Goal: Obtain resource: Download file/media

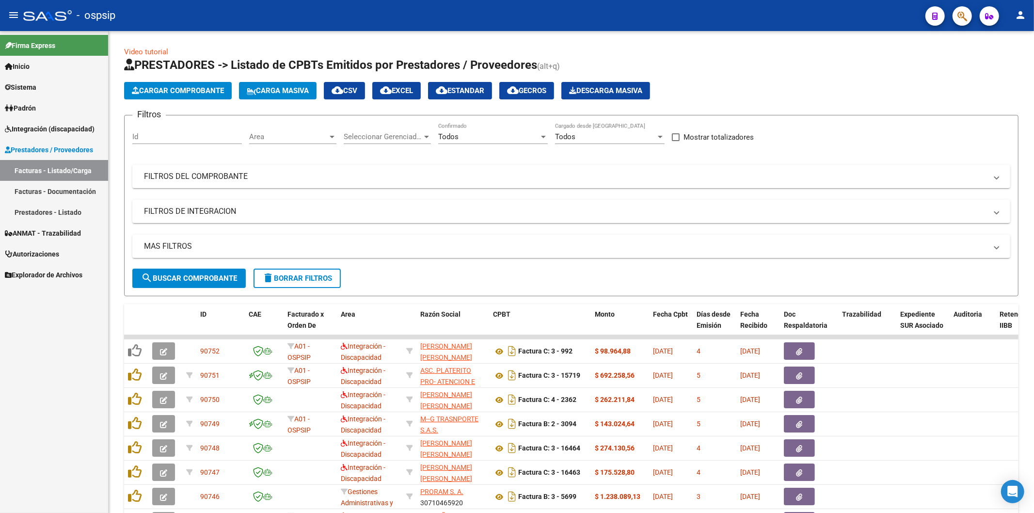
scroll to position [134, 0]
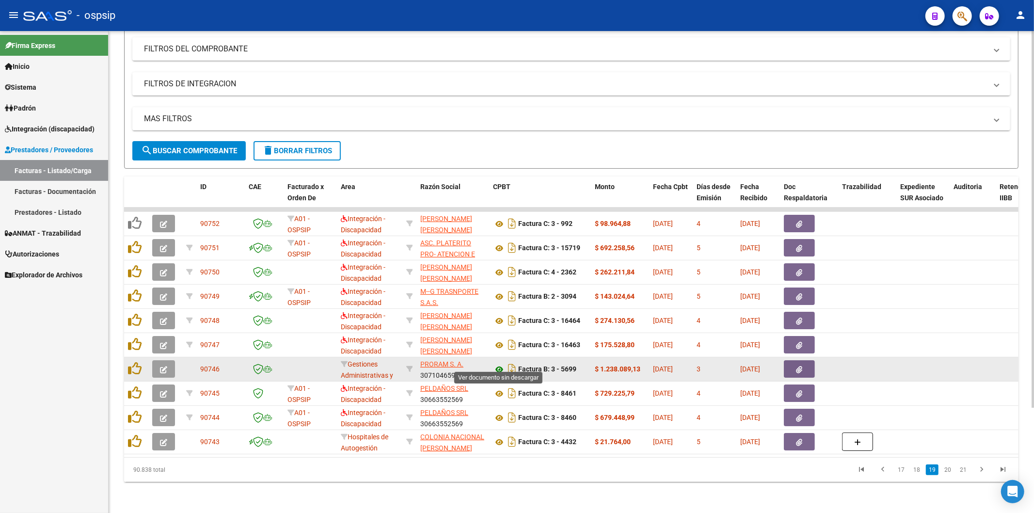
click at [497, 363] on icon at bounding box center [499, 369] width 13 height 12
click at [803, 360] on button "button" at bounding box center [799, 368] width 31 height 17
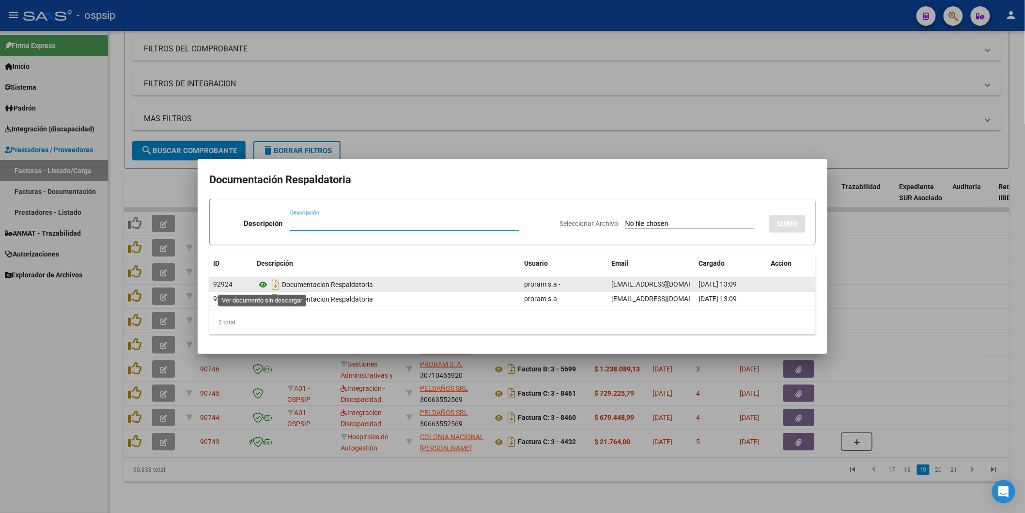
click at [260, 284] on icon at bounding box center [263, 285] width 13 height 12
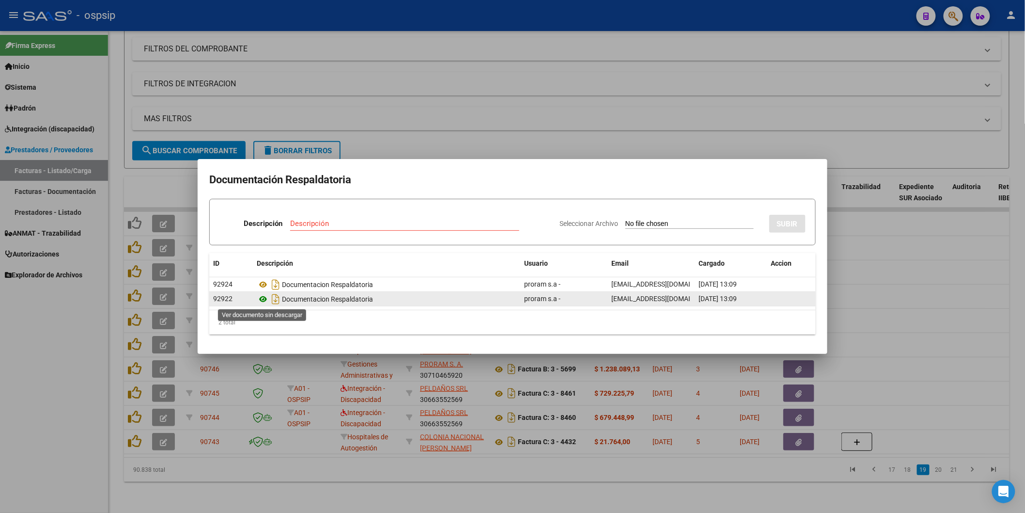
click at [263, 300] on icon at bounding box center [263, 299] width 13 height 12
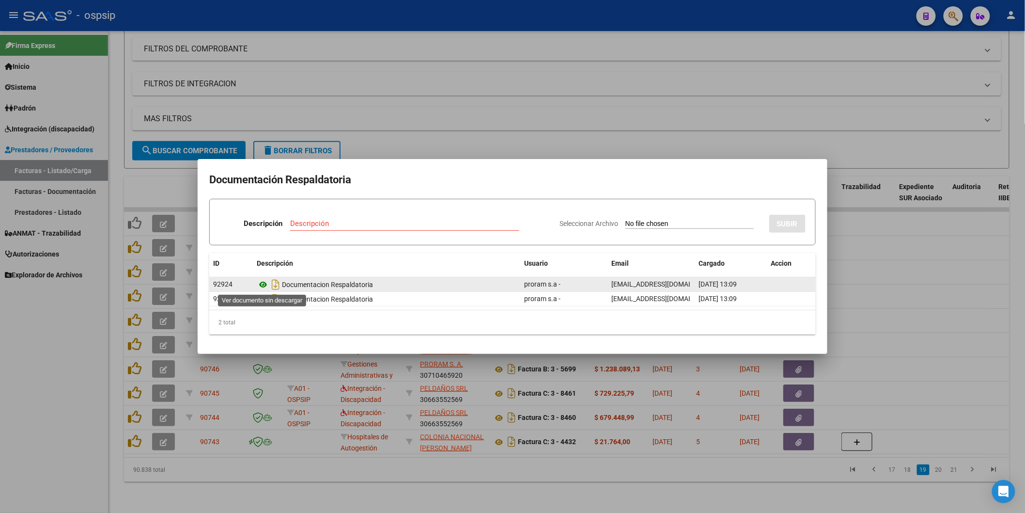
click at [266, 282] on icon at bounding box center [263, 285] width 13 height 12
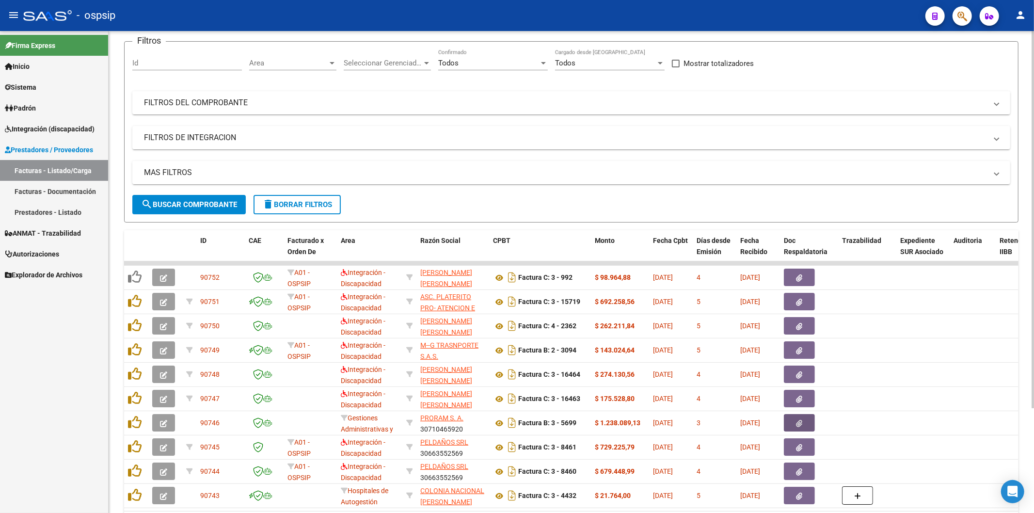
scroll to position [0, 0]
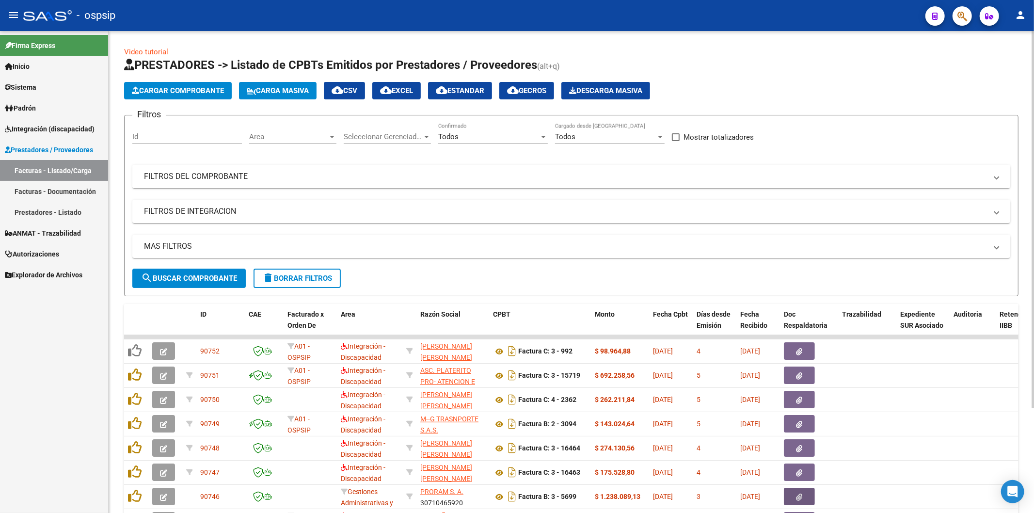
click at [672, 175] on mat-panel-title "FILTROS DEL COMPROBANTE" at bounding box center [565, 176] width 843 height 11
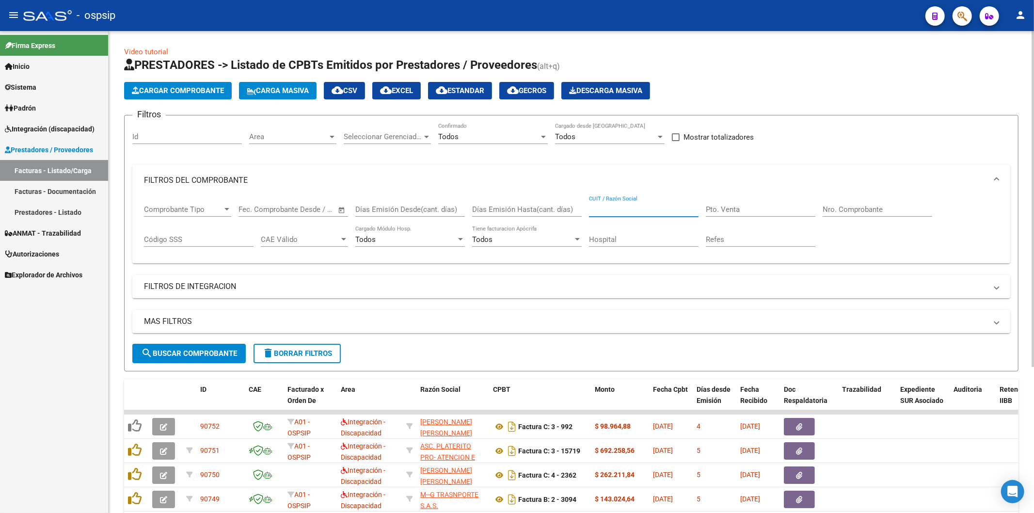
click at [638, 209] on input "CUIT / Razón Social" at bounding box center [644, 209] width 110 height 9
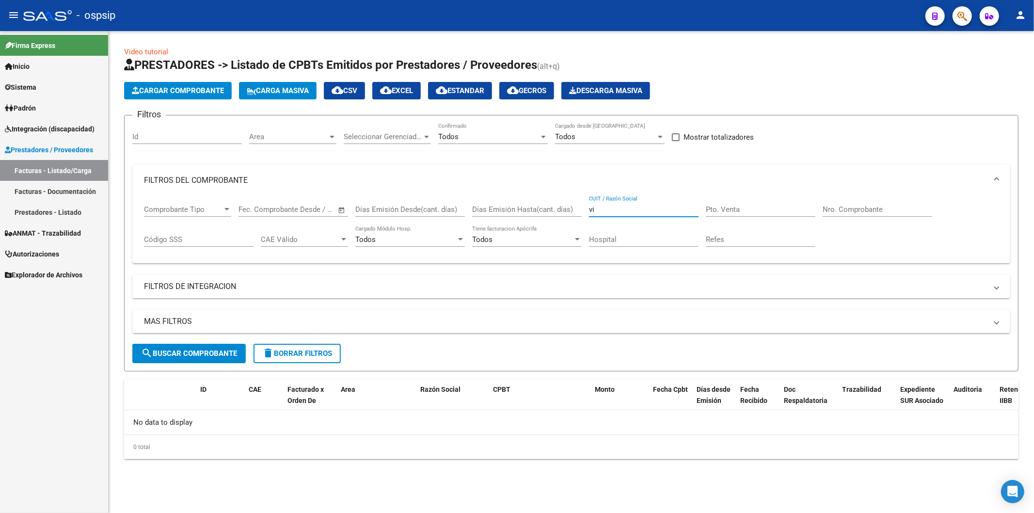
type input "v"
click at [646, 209] on input "CUIT / Razón Social" at bounding box center [644, 209] width 110 height 9
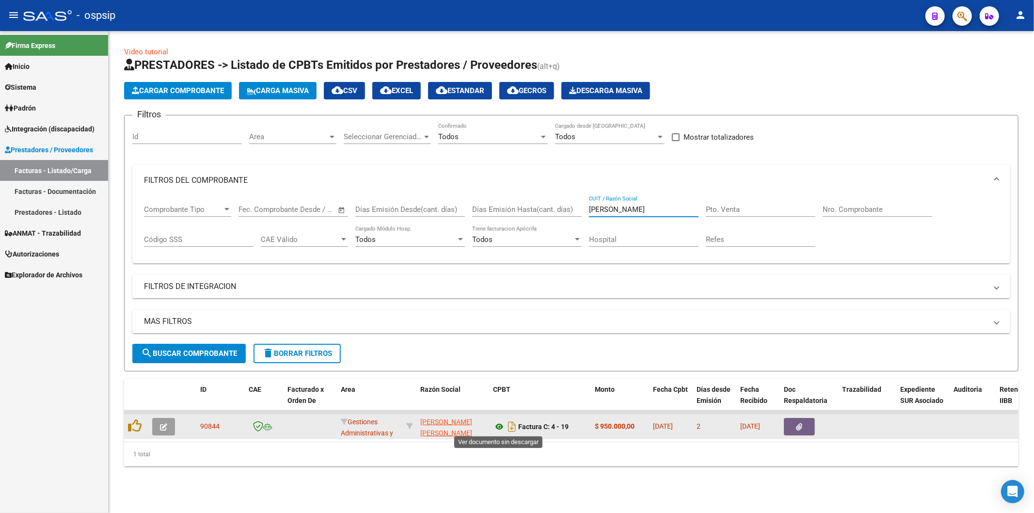
type input "[PERSON_NAME]"
click at [500, 425] on icon at bounding box center [499, 427] width 13 height 12
click at [801, 420] on button "button" at bounding box center [799, 426] width 31 height 17
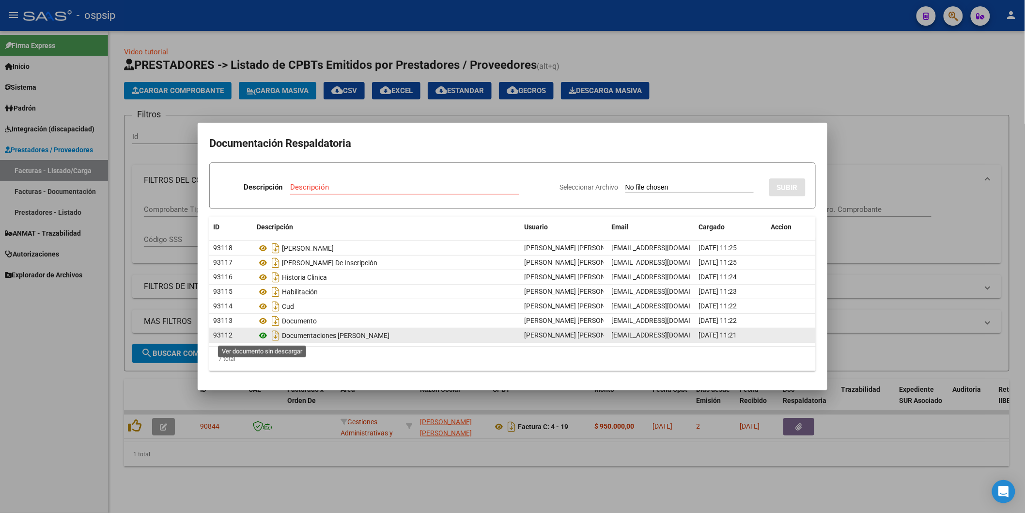
click at [262, 335] on icon at bounding box center [263, 335] width 13 height 12
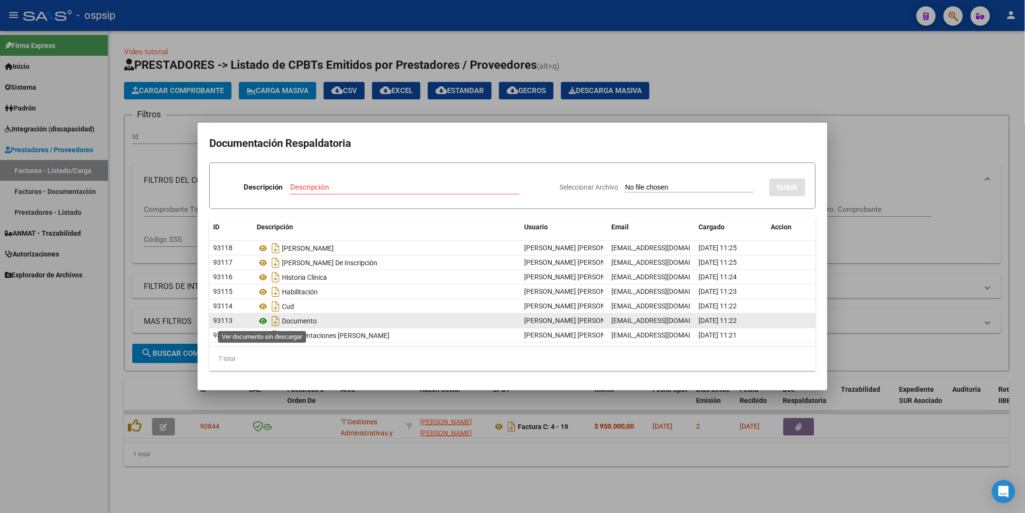
click at [263, 321] on icon at bounding box center [263, 321] width 13 height 12
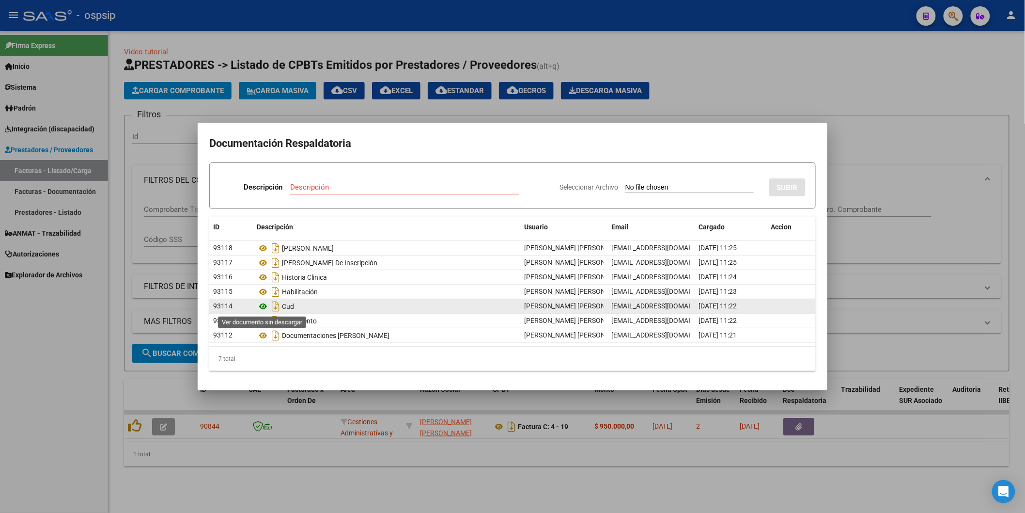
click at [262, 303] on icon at bounding box center [263, 306] width 13 height 12
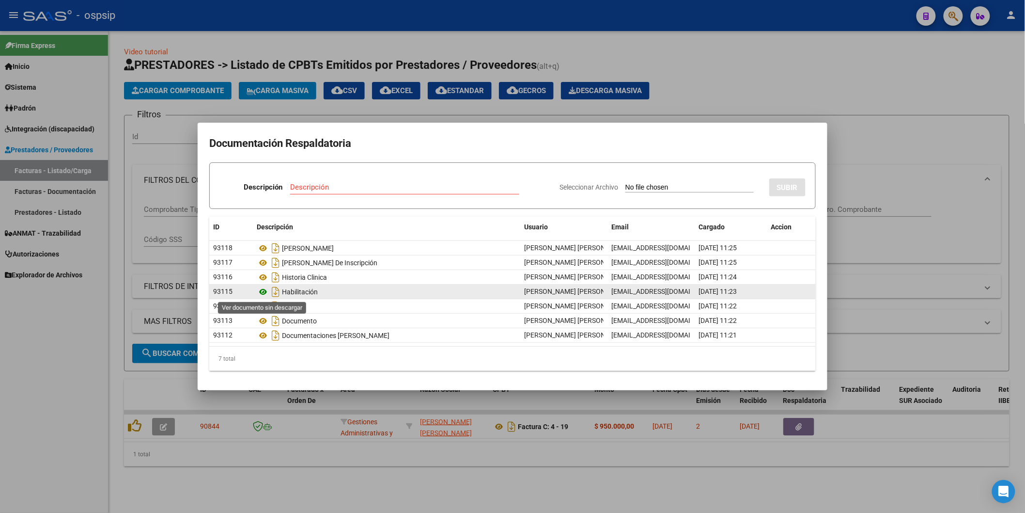
click at [265, 291] on icon at bounding box center [263, 292] width 13 height 12
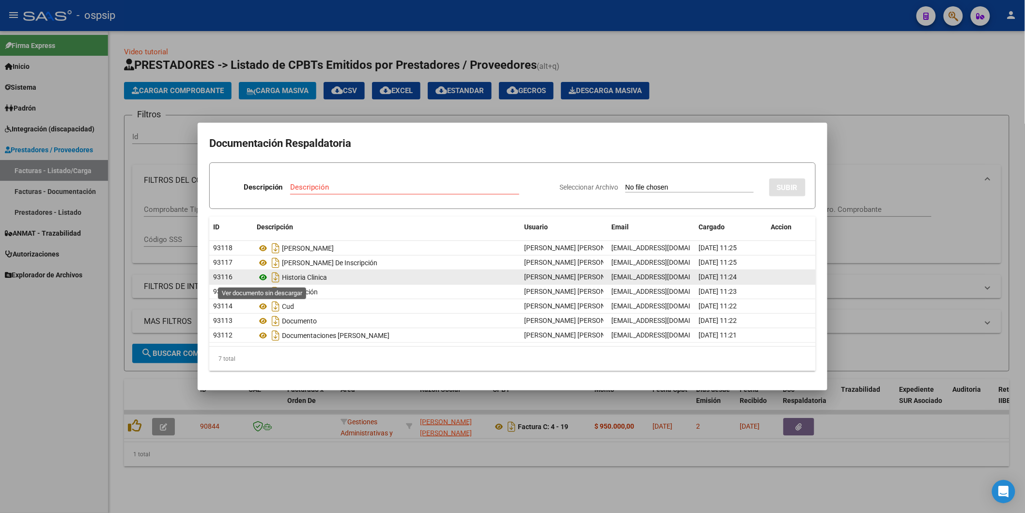
click at [261, 278] on icon at bounding box center [263, 277] width 13 height 12
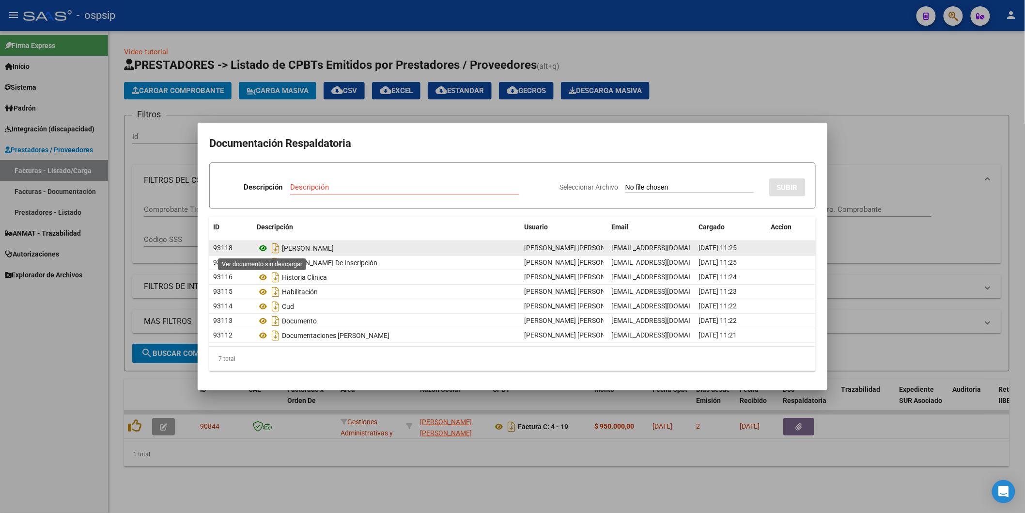
click at [263, 248] on icon at bounding box center [263, 248] width 13 height 12
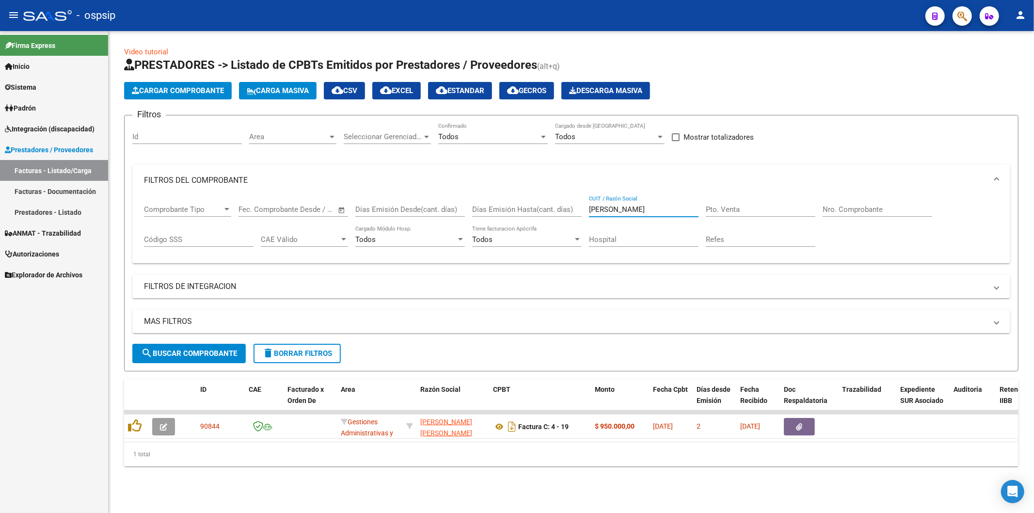
click at [633, 211] on input "[PERSON_NAME]" at bounding box center [644, 209] width 110 height 9
type input "g"
click at [860, 206] on input "Nro. Comprobante" at bounding box center [877, 209] width 110 height 9
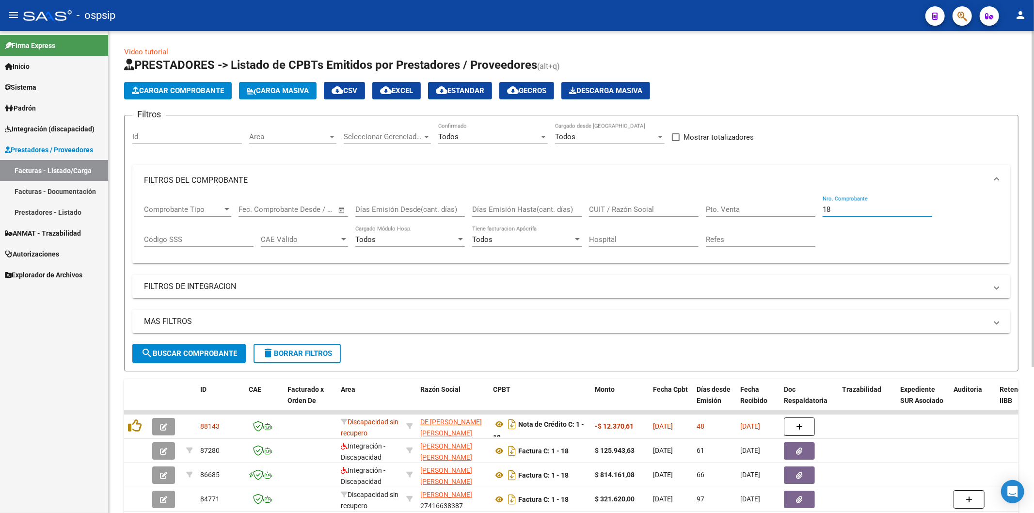
click at [627, 206] on input "CUIT / Razón Social" at bounding box center [644, 209] width 110 height 9
click at [888, 209] on input "18" at bounding box center [877, 209] width 110 height 9
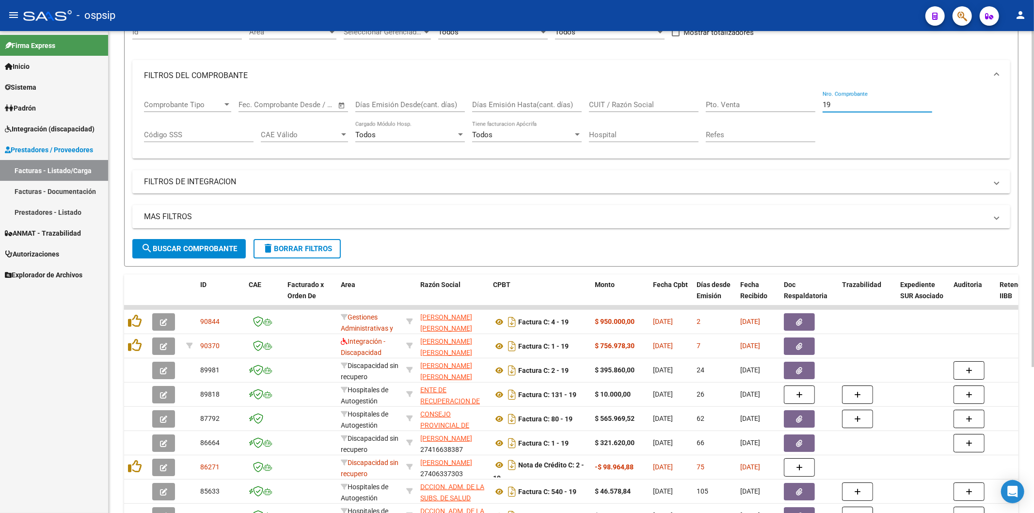
scroll to position [108, 0]
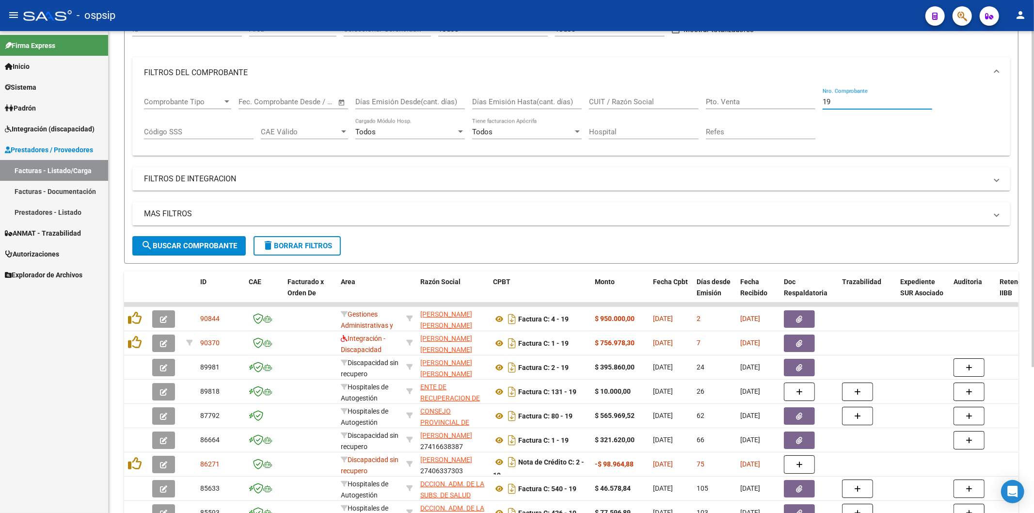
type input "1"
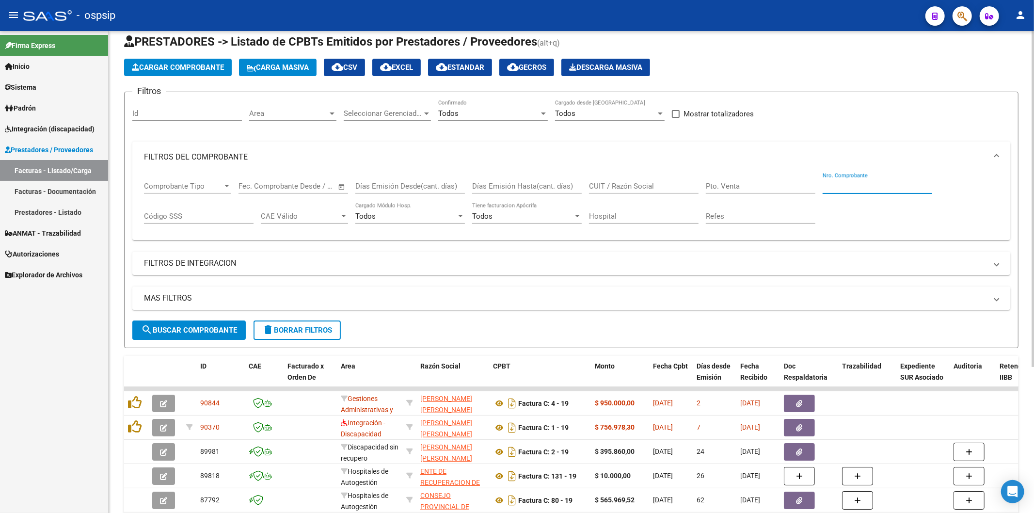
scroll to position [0, 0]
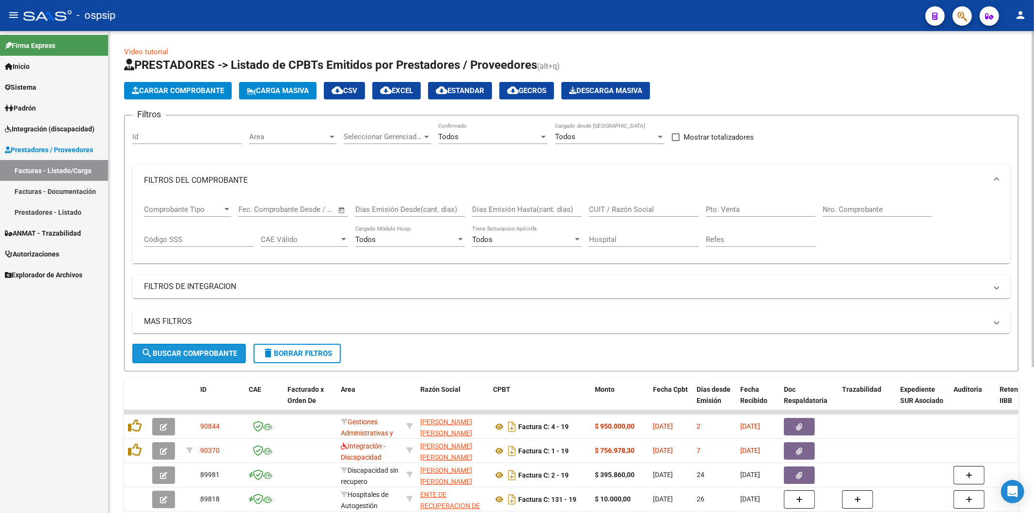
click at [210, 351] on span "search Buscar Comprobante" at bounding box center [189, 353] width 96 height 9
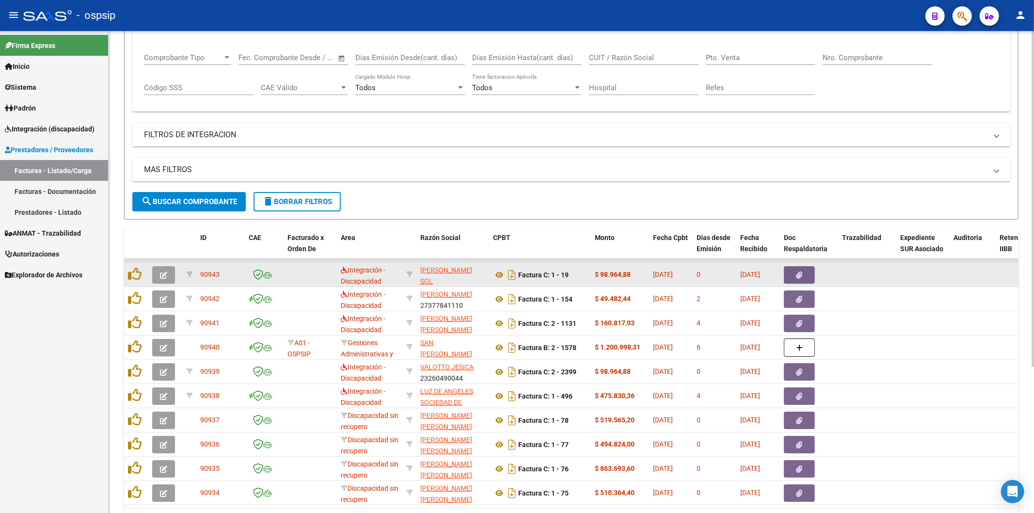
scroll to position [161, 0]
